Goal: Information Seeking & Learning: Learn about a topic

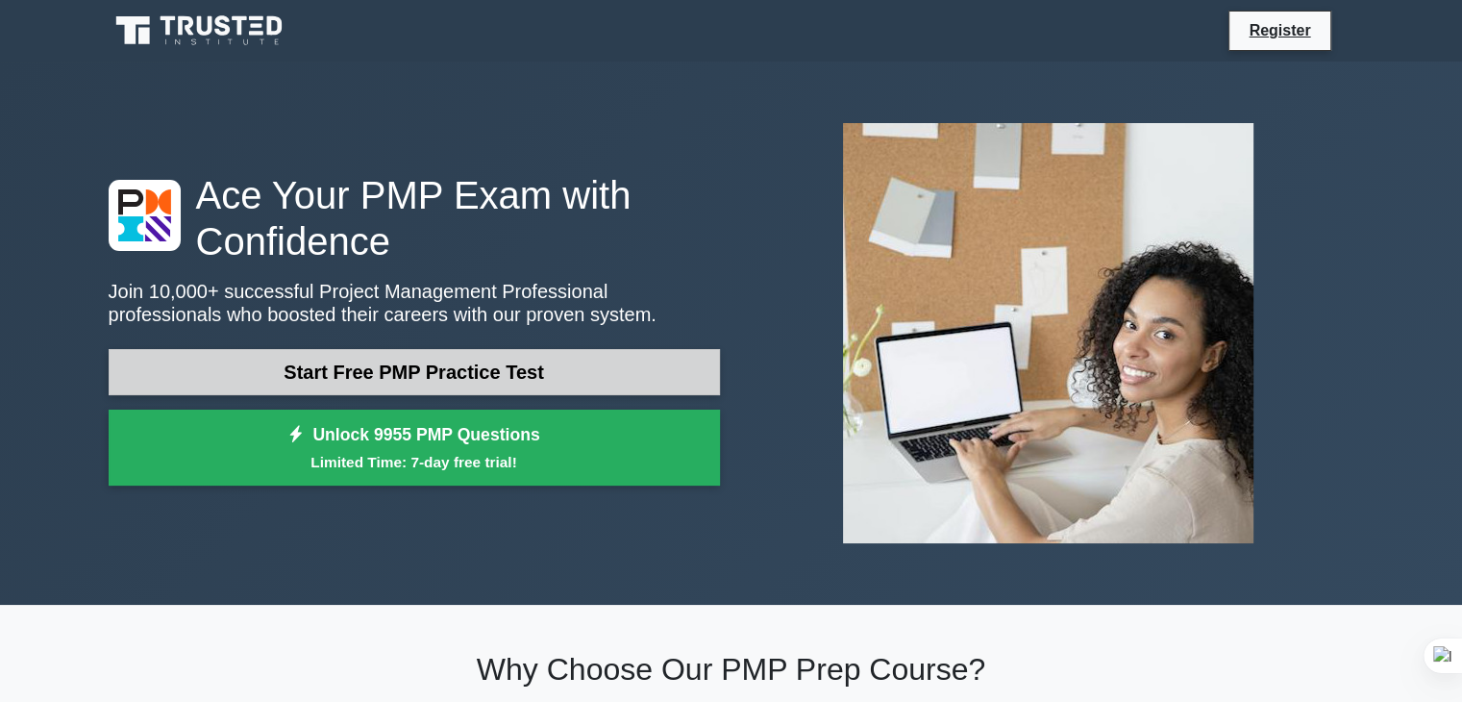
click at [589, 370] on link "Start Free PMP Practice Test" at bounding box center [414, 372] width 611 height 46
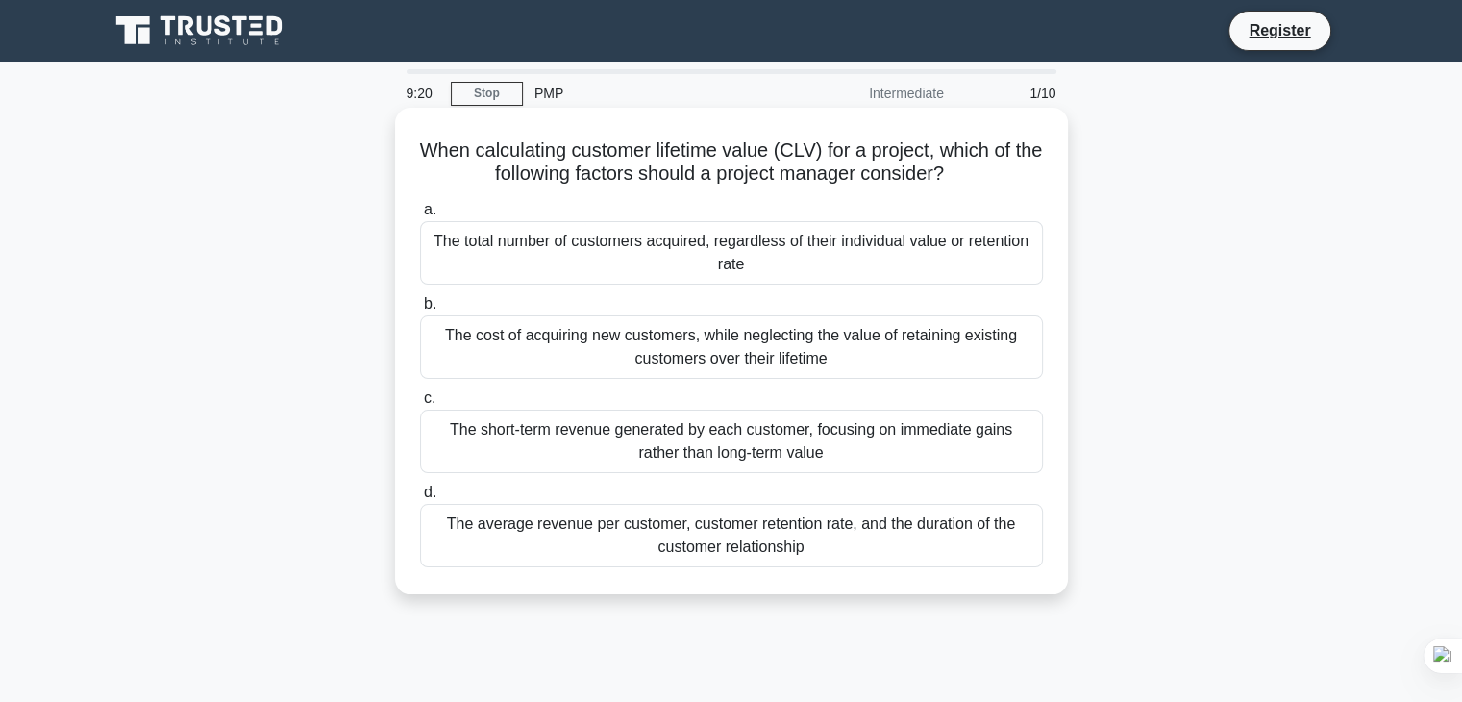
click at [729, 350] on div "The cost of acquiring new customers, while neglecting the value of retaining ex…" at bounding box center [731, 346] width 623 height 63
click at [420, 311] on input "b. The cost of acquiring new customers, while neglecting the value of retaining…" at bounding box center [420, 304] width 0 height 12
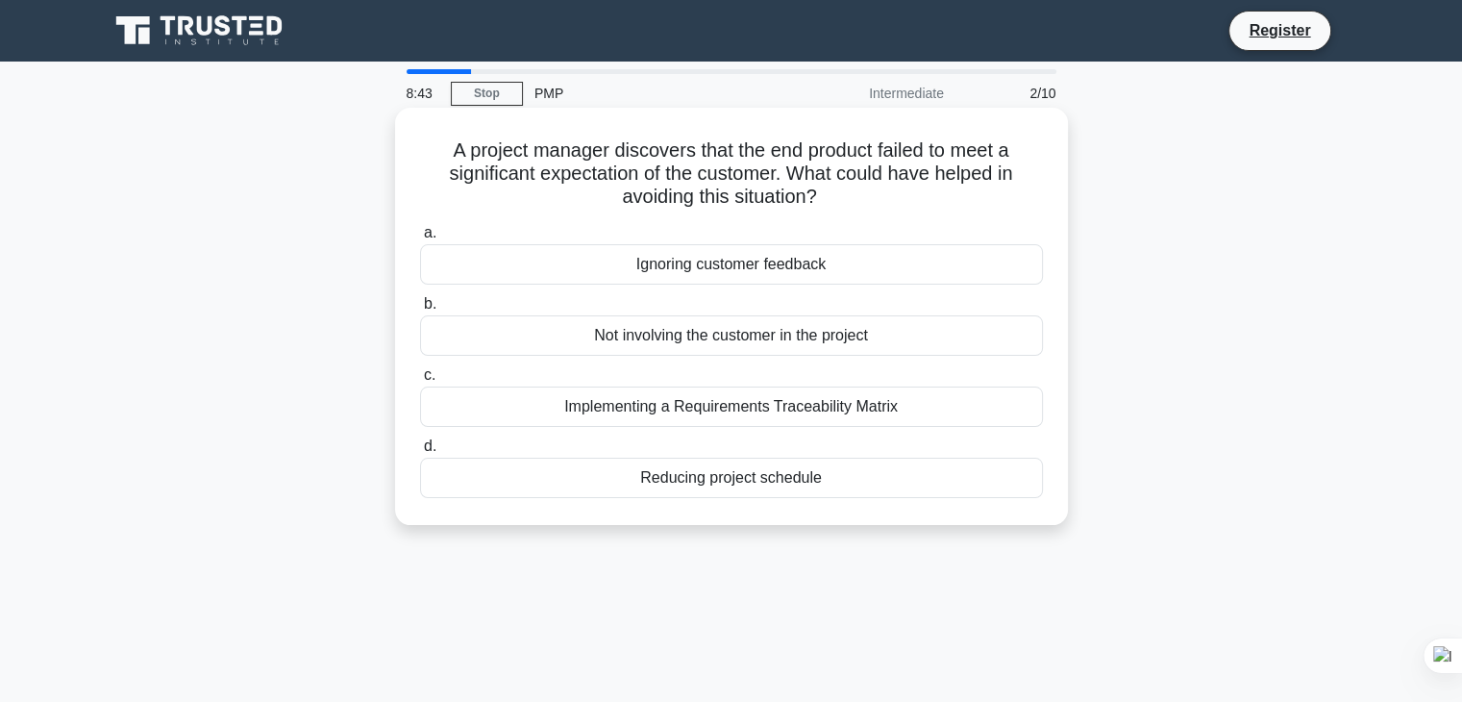
click at [798, 412] on div "Implementing a Requirements Traceability Matrix" at bounding box center [731, 406] width 623 height 40
click at [420, 382] on input "c. Implementing a Requirements Traceability Matrix" at bounding box center [420, 375] width 0 height 12
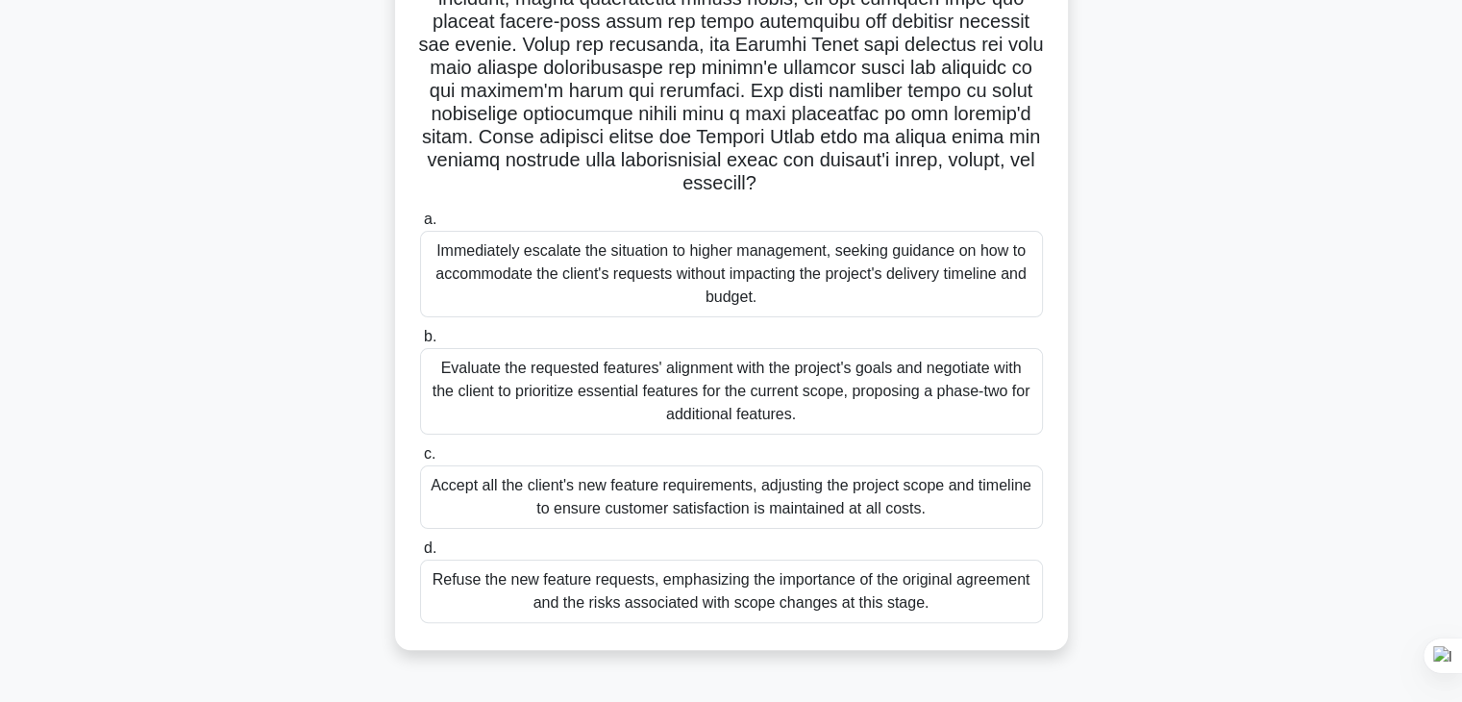
scroll to position [337, 0]
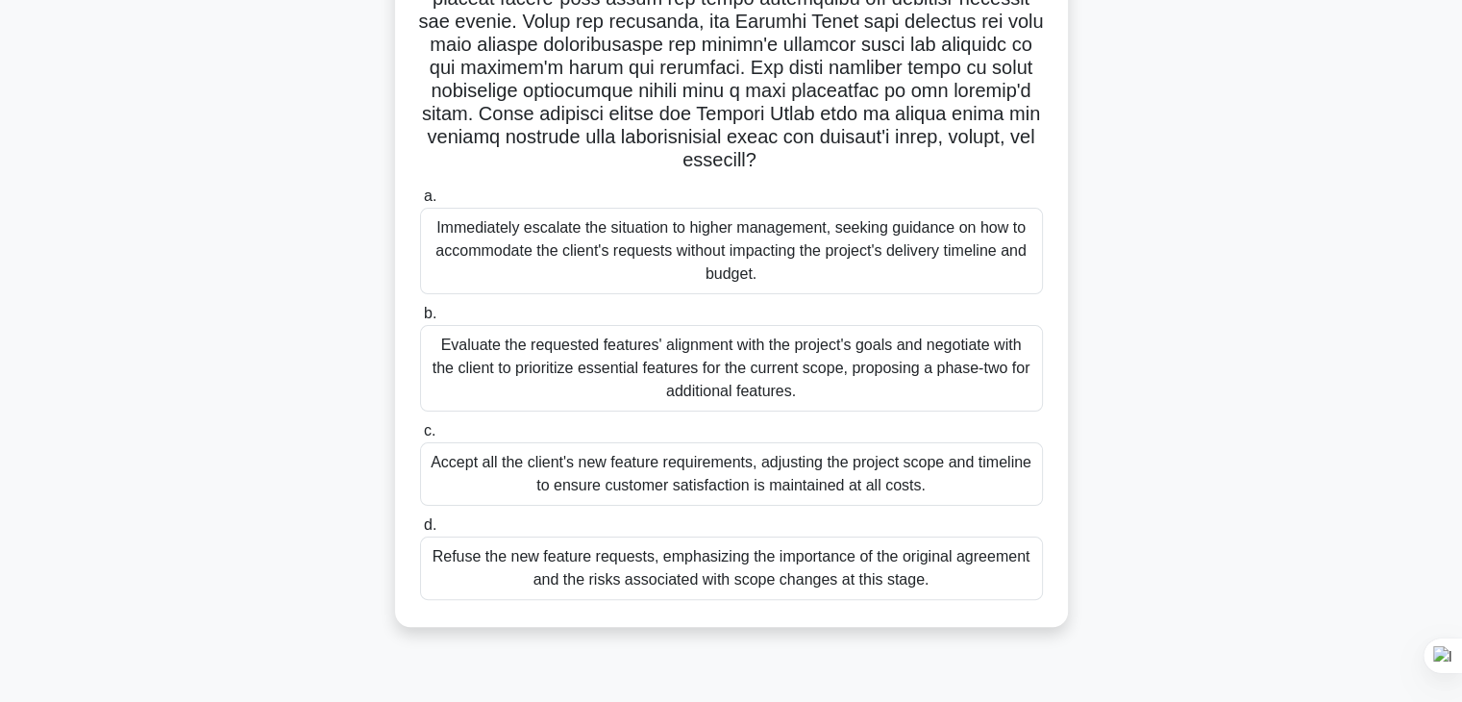
click at [710, 386] on div "Evaluate the requested features' alignment with the project's goals and negotia…" at bounding box center [731, 368] width 623 height 87
click at [420, 320] on input "b. Evaluate the requested features' alignment with the project's goals and nego…" at bounding box center [420, 314] width 0 height 12
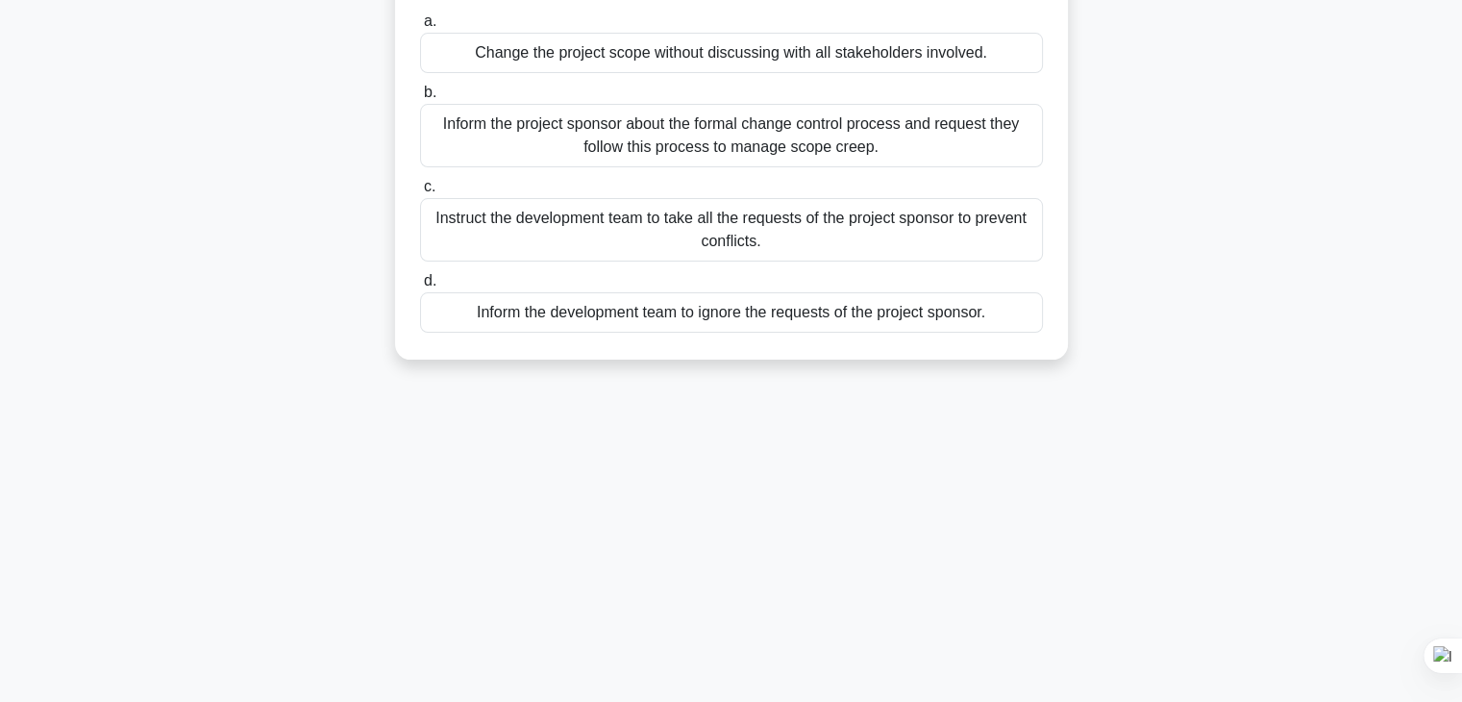
scroll to position [0, 0]
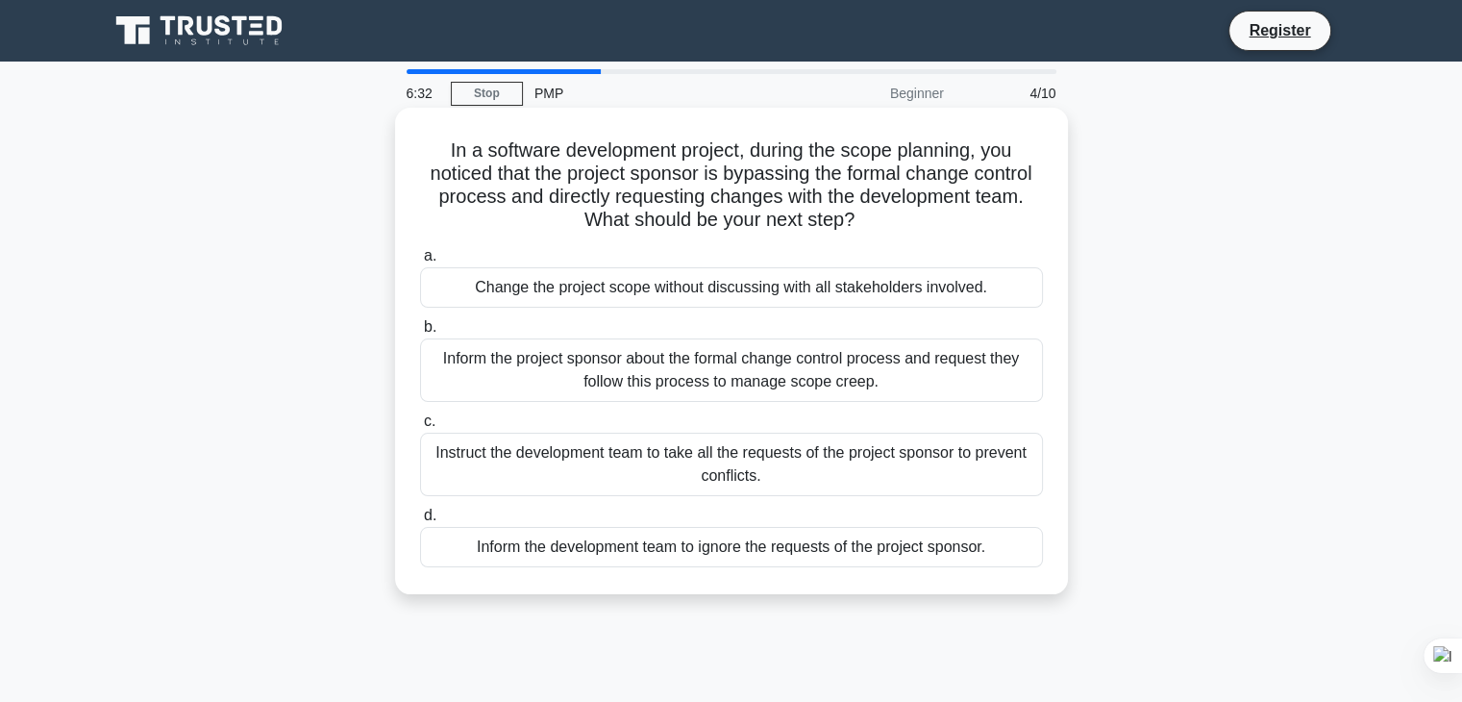
click at [735, 460] on div "Instruct the development team to take all the requests of the project sponsor t…" at bounding box center [731, 464] width 623 height 63
click at [420, 428] on input "c. Instruct the development team to take all the requests of the project sponso…" at bounding box center [420, 421] width 0 height 12
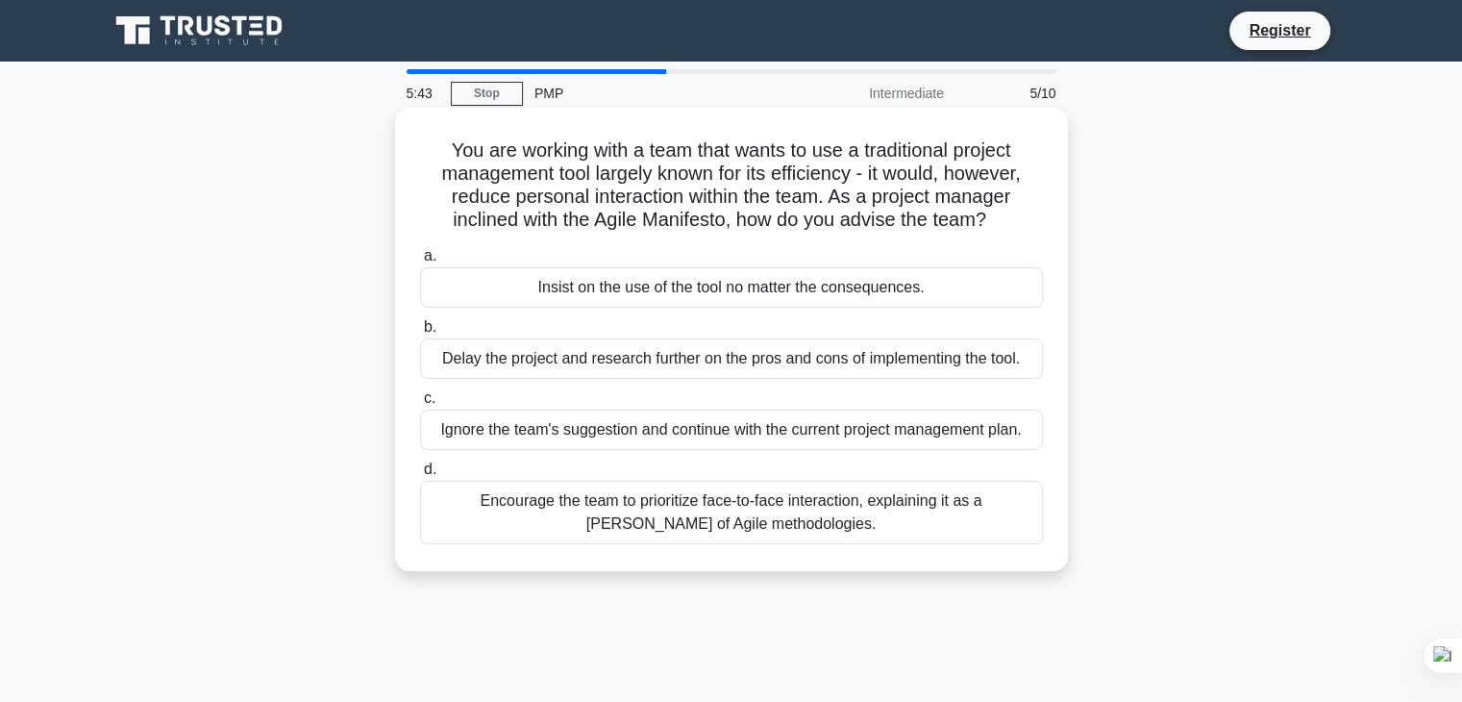
click at [765, 504] on div "Encourage the team to prioritize face-to-face interaction, explaining it as a t…" at bounding box center [731, 512] width 623 height 63
click at [420, 476] on input "d. Encourage the team to prioritize face-to-face interaction, explaining it as …" at bounding box center [420, 469] width 0 height 12
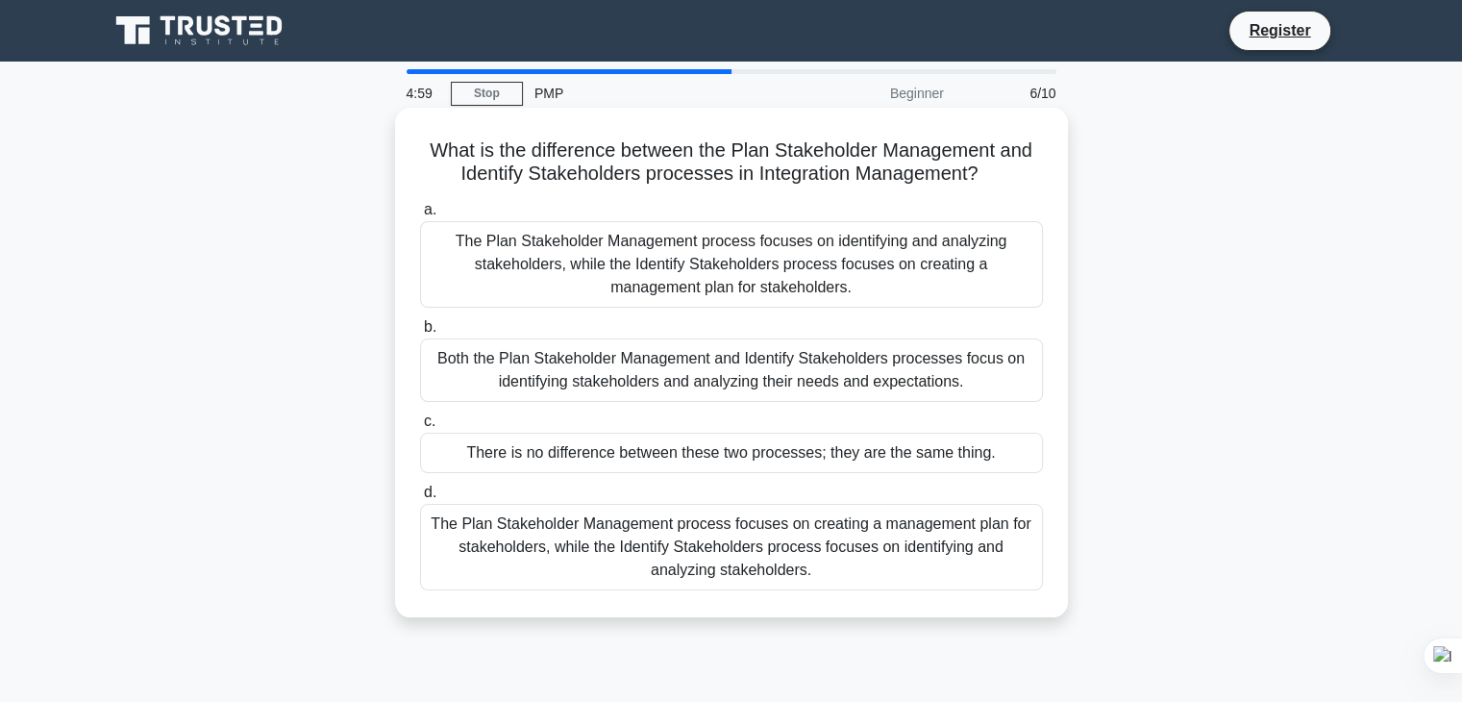
click at [861, 243] on div "The Plan Stakeholder Management process focuses on identifying and analyzing st…" at bounding box center [731, 264] width 623 height 87
click at [420, 216] on input "a. The Plan Stakeholder Management process focuses on identifying and analyzing…" at bounding box center [420, 210] width 0 height 12
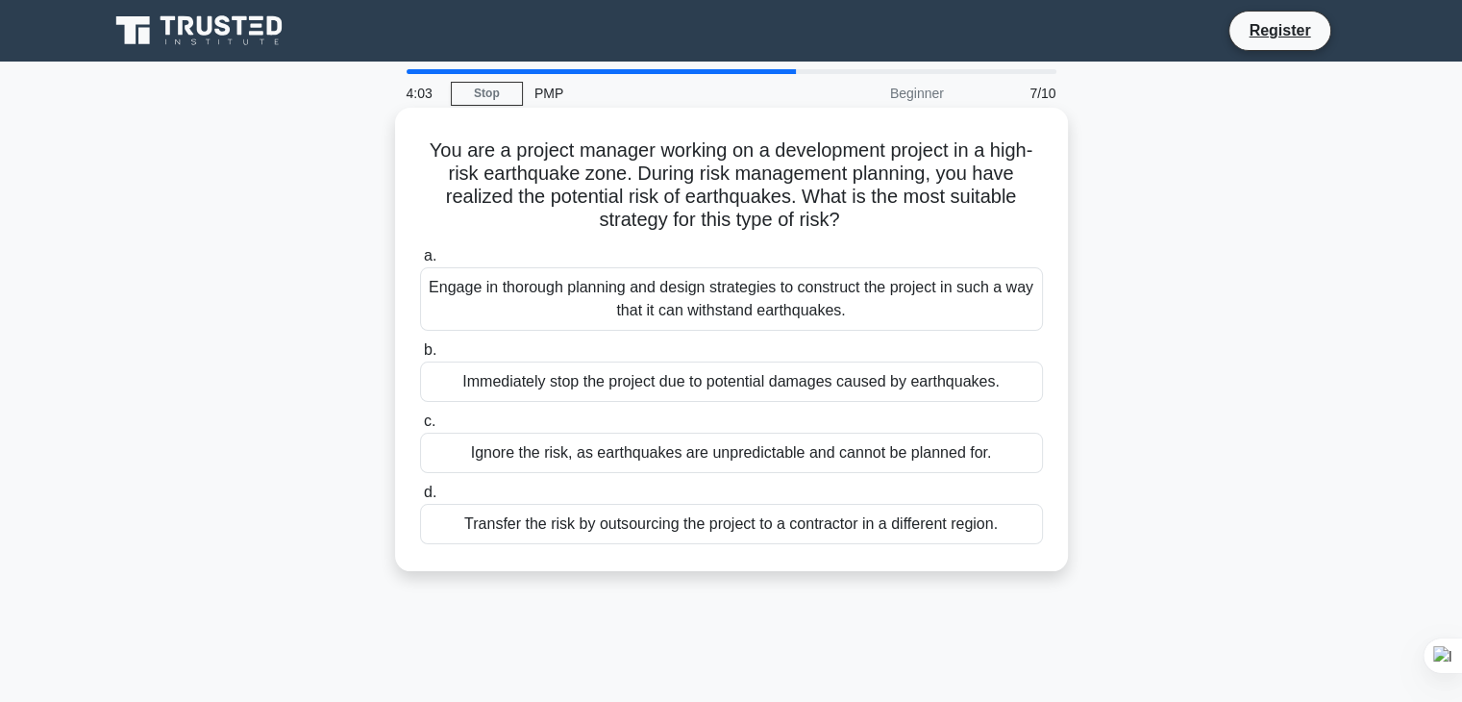
click at [873, 284] on div "Engage in thorough planning and design strategies to construct the project in s…" at bounding box center [731, 298] width 623 height 63
click at [420, 262] on input "a. Engage in thorough planning and design strategies to construct the project i…" at bounding box center [420, 256] width 0 height 12
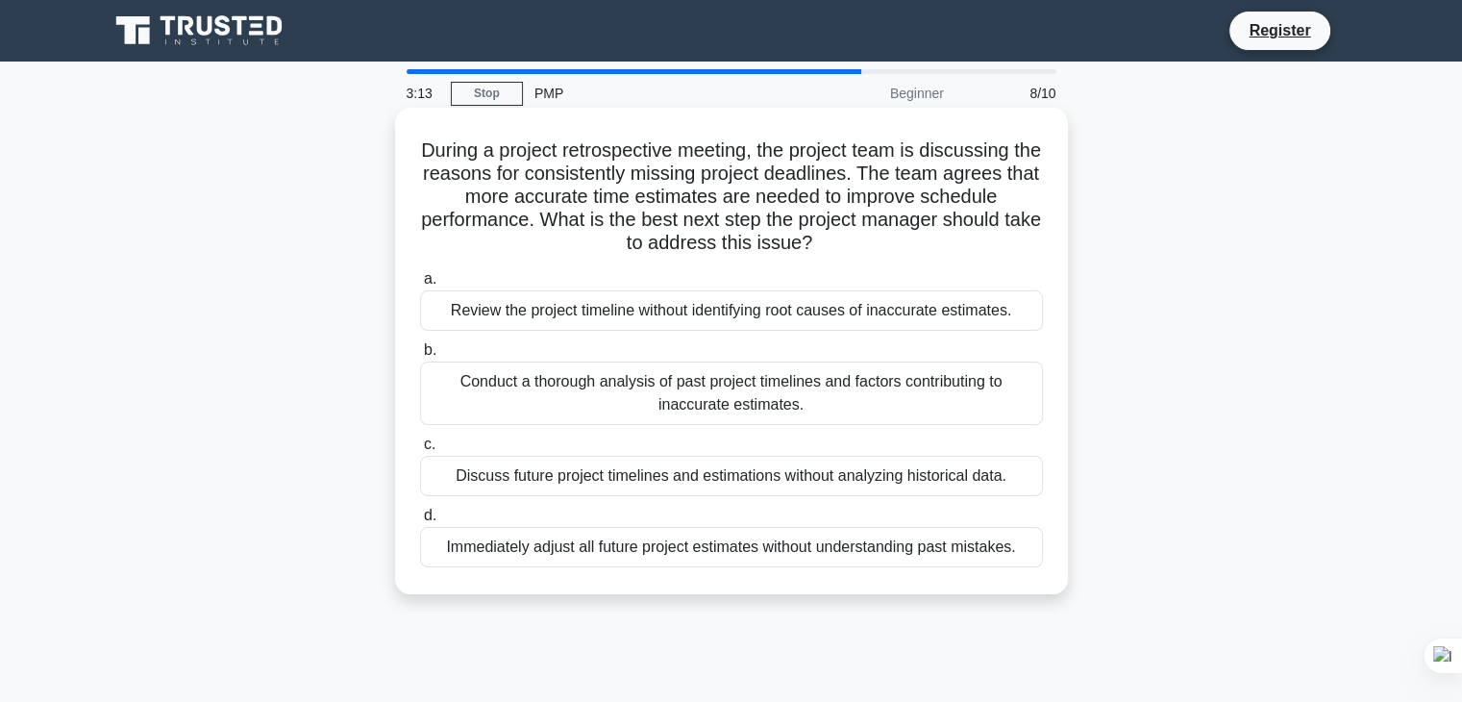
click at [840, 392] on div "Conduct a thorough analysis of past project timelines and factors contributing …" at bounding box center [731, 392] width 623 height 63
click at [420, 357] on input "b. Conduct a thorough analysis of past project timelines and factors contributi…" at bounding box center [420, 350] width 0 height 12
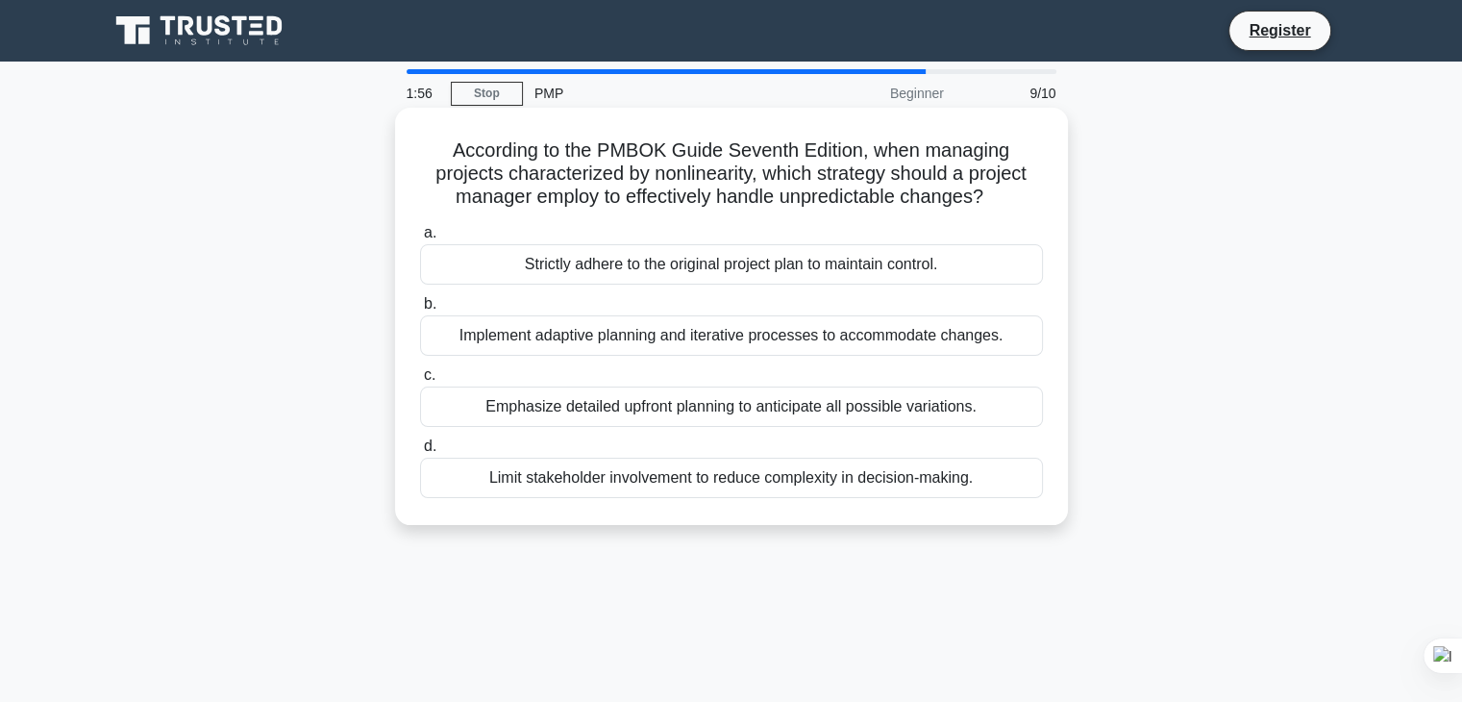
click at [908, 422] on div "Emphasize detailed upfront planning to anticipate all possible variations." at bounding box center [731, 406] width 623 height 40
click at [420, 382] on input "c. Emphasize detailed upfront planning to anticipate all possible variations." at bounding box center [420, 375] width 0 height 12
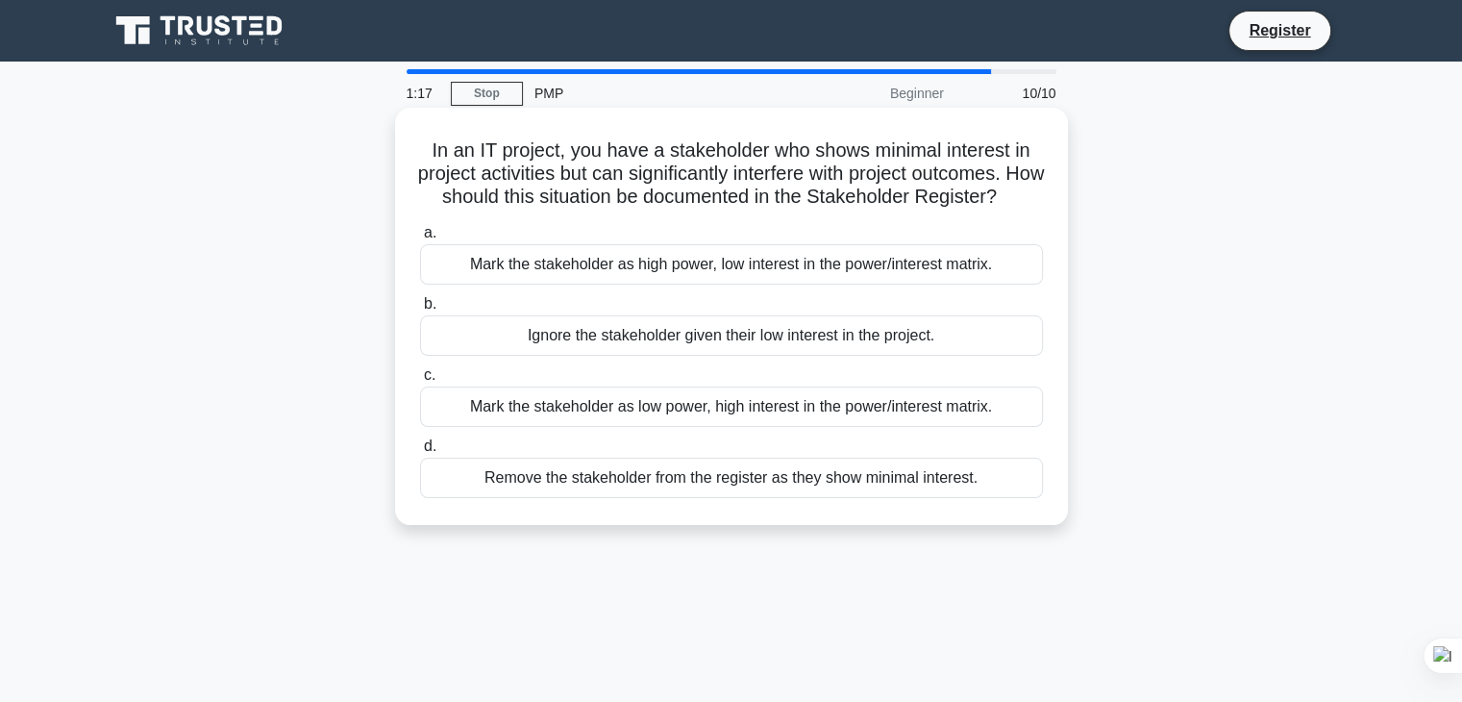
click at [716, 285] on div "Mark the stakeholder as high power, low interest in the power/interest matrix." at bounding box center [731, 264] width 623 height 40
click at [420, 239] on input "a. Mark the stakeholder as high power, low interest in the power/interest matri…" at bounding box center [420, 233] width 0 height 12
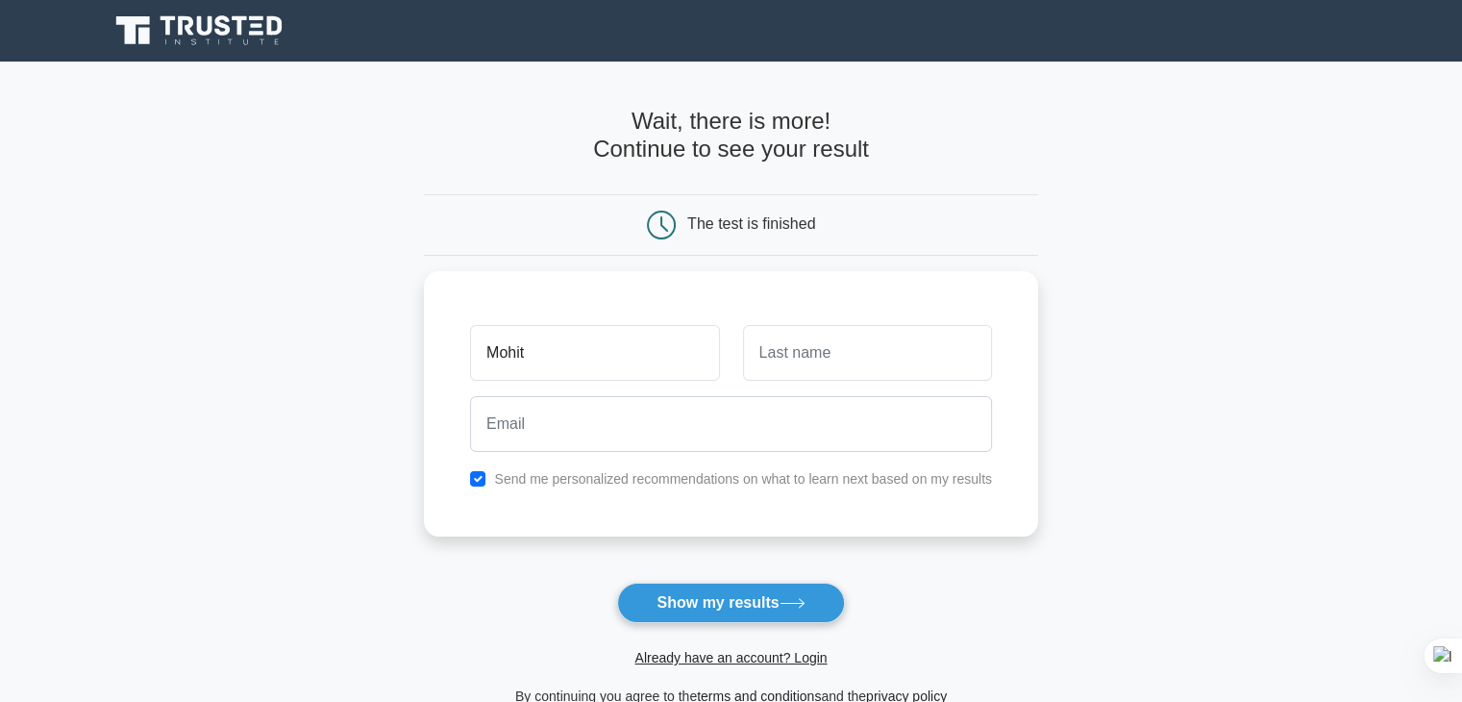
type input "Mohit"
type input "Dalwadi"
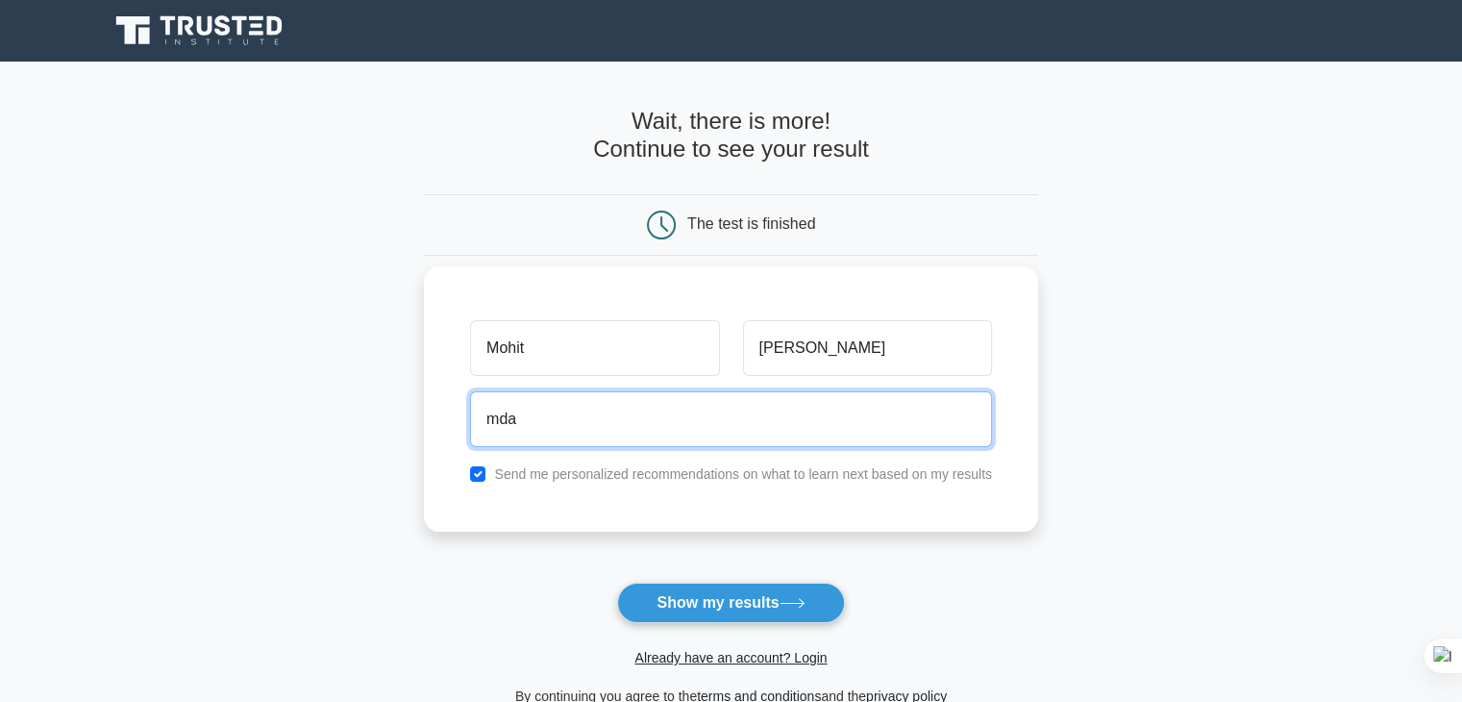
type input "mdalawadi@gmail.com"
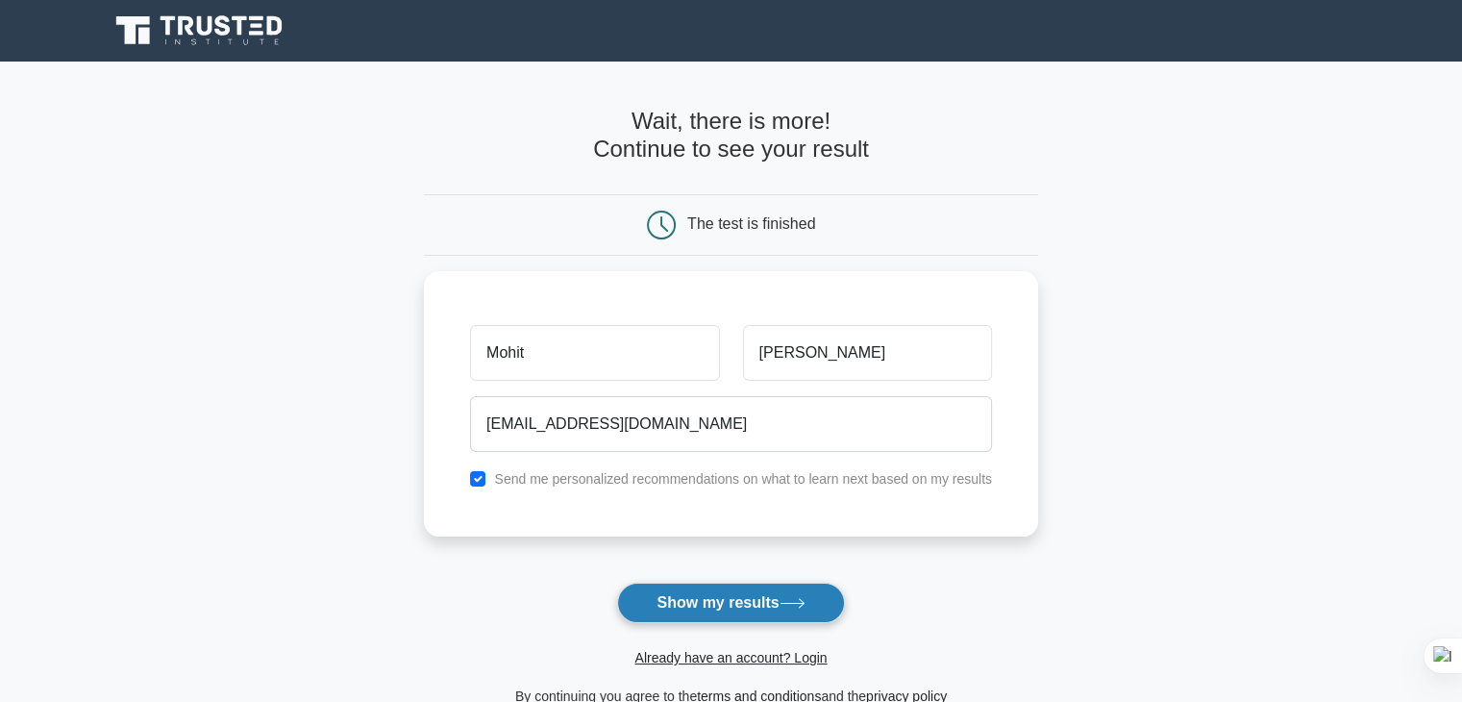
click at [744, 609] on button "Show my results" at bounding box center [730, 603] width 227 height 40
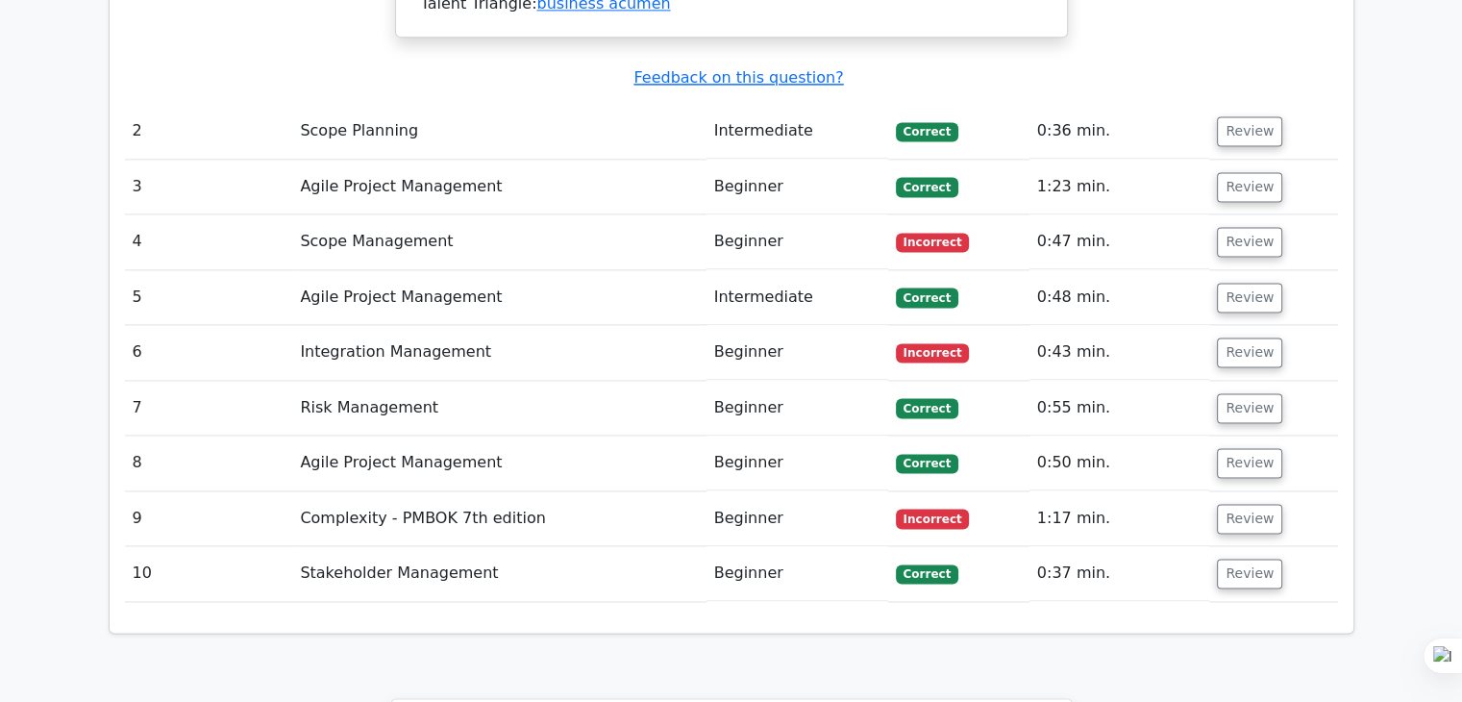
scroll to position [2500, 0]
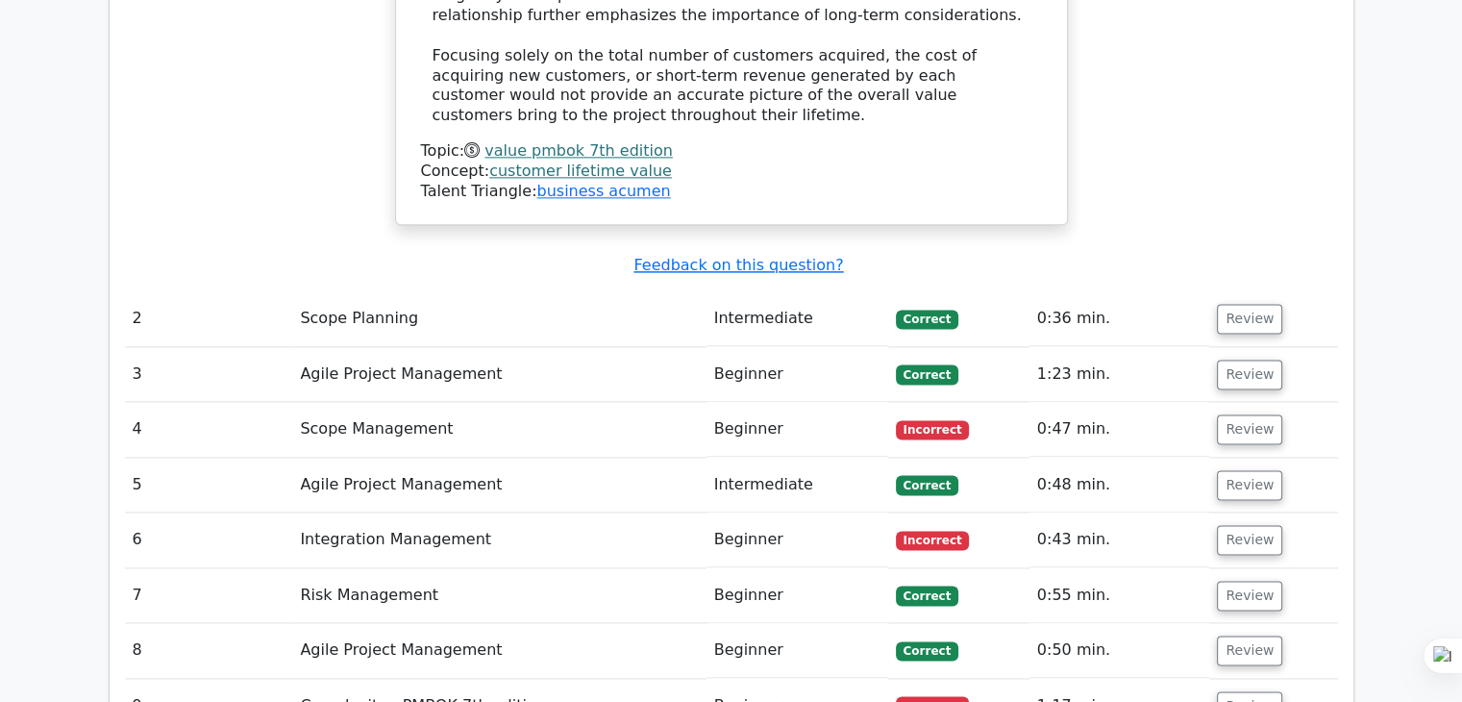
click at [919, 420] on span "Incorrect" at bounding box center [933, 429] width 74 height 19
click at [442, 402] on td "Scope Management" at bounding box center [498, 429] width 413 height 55
click at [1250, 414] on button "Review" at bounding box center [1249, 429] width 65 height 30
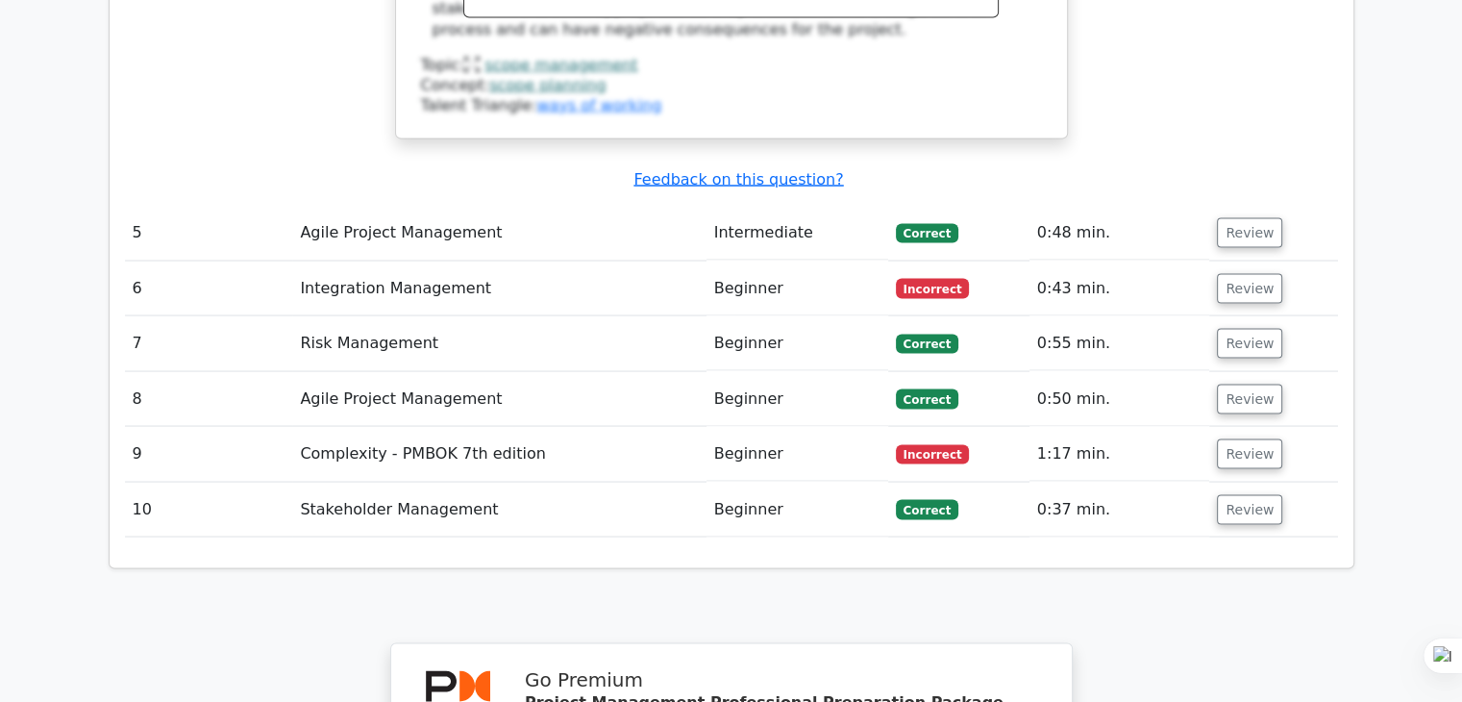
scroll to position [3653, 0]
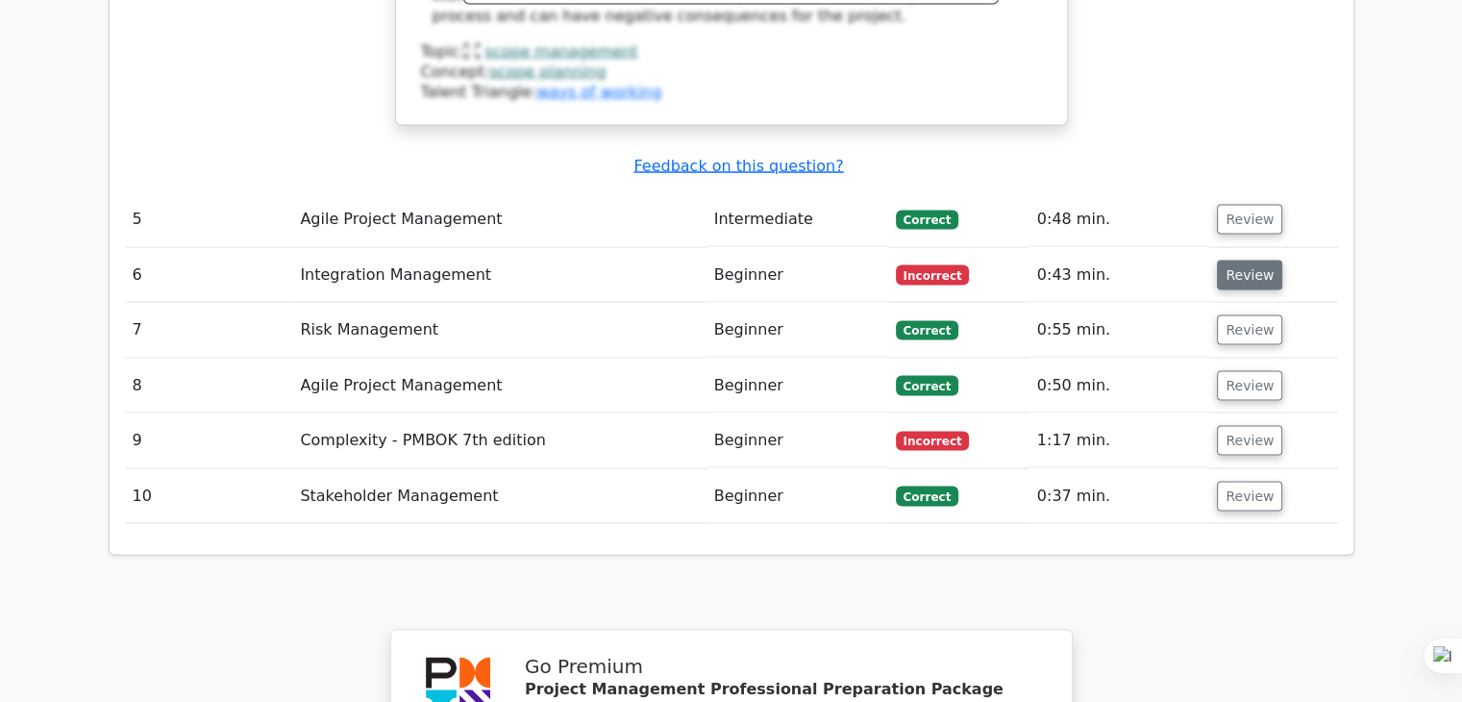
click at [1257, 260] on button "Review" at bounding box center [1249, 275] width 65 height 30
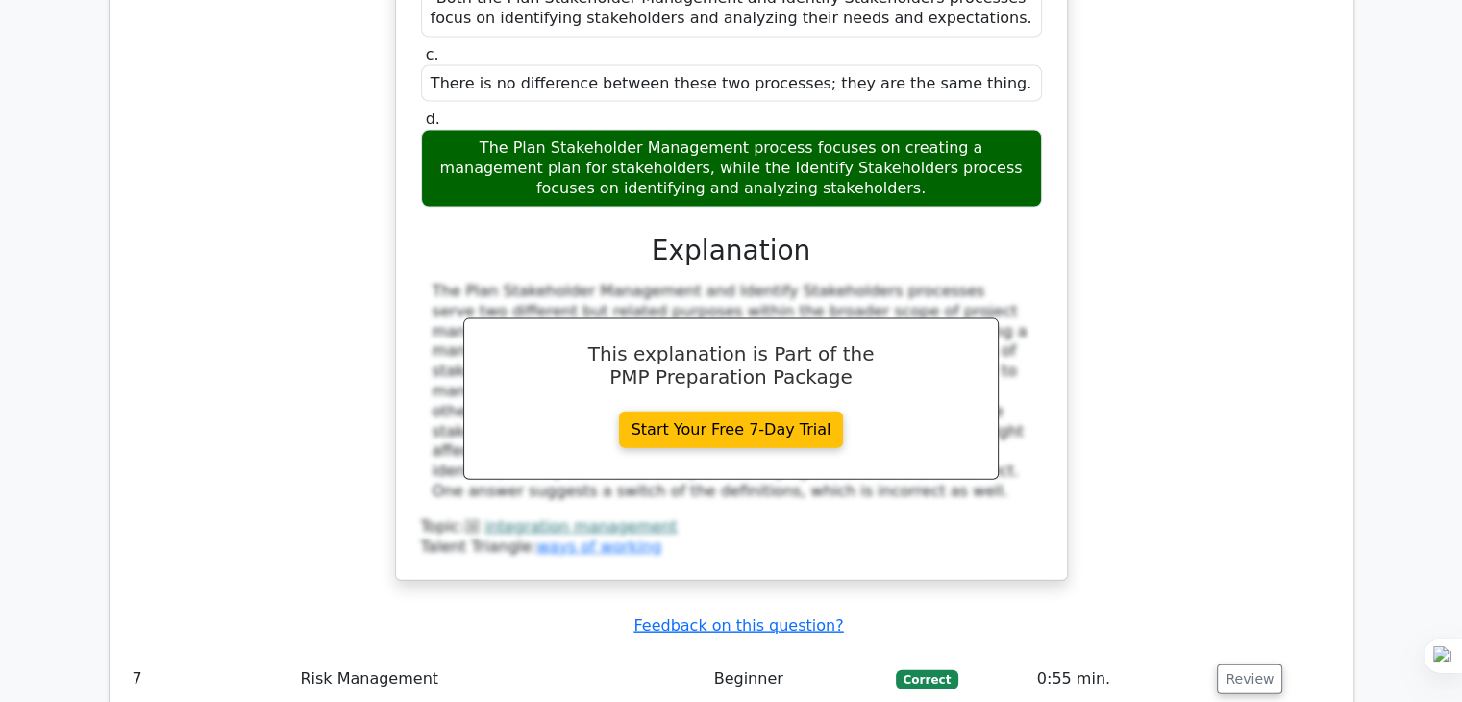
scroll to position [4422, 0]
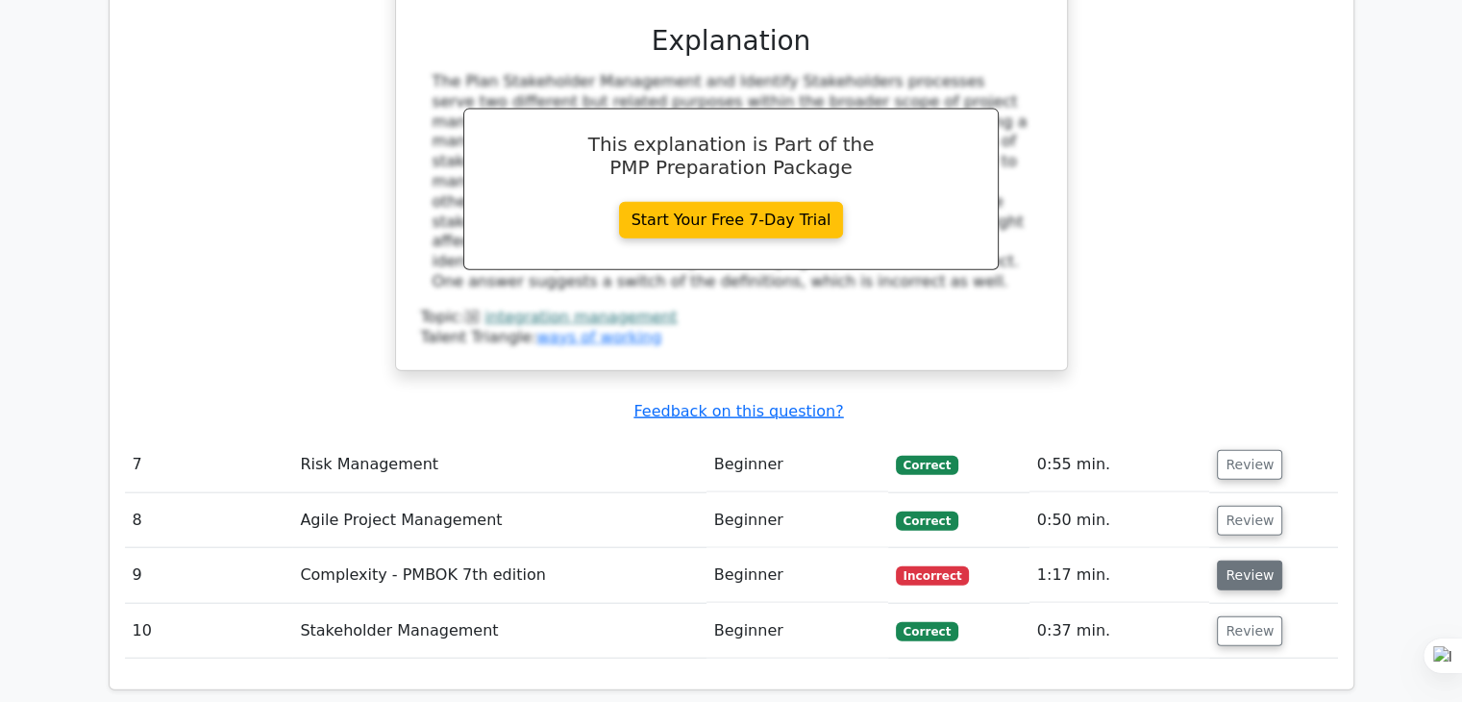
click at [1245, 560] on button "Review" at bounding box center [1249, 575] width 65 height 30
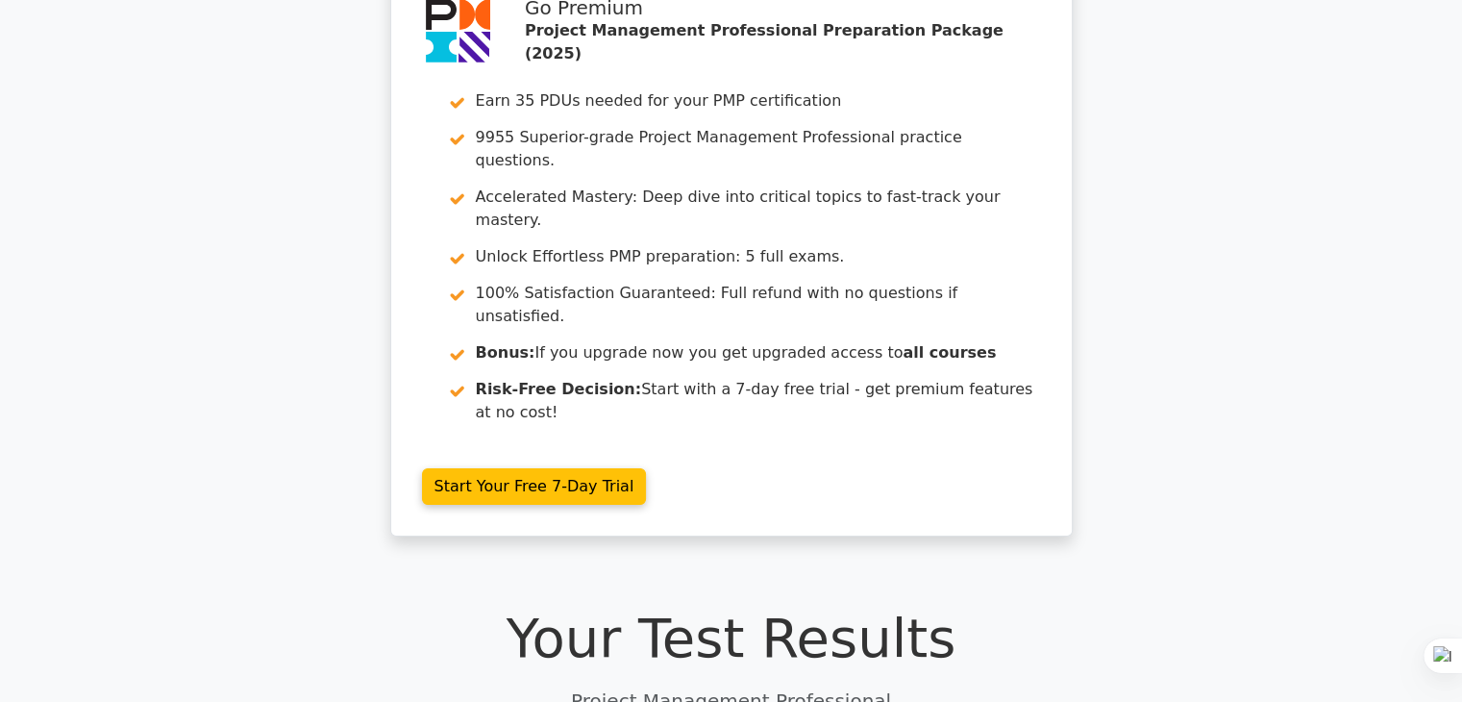
scroll to position [0, 0]
